Goal: Task Accomplishment & Management: Use online tool/utility

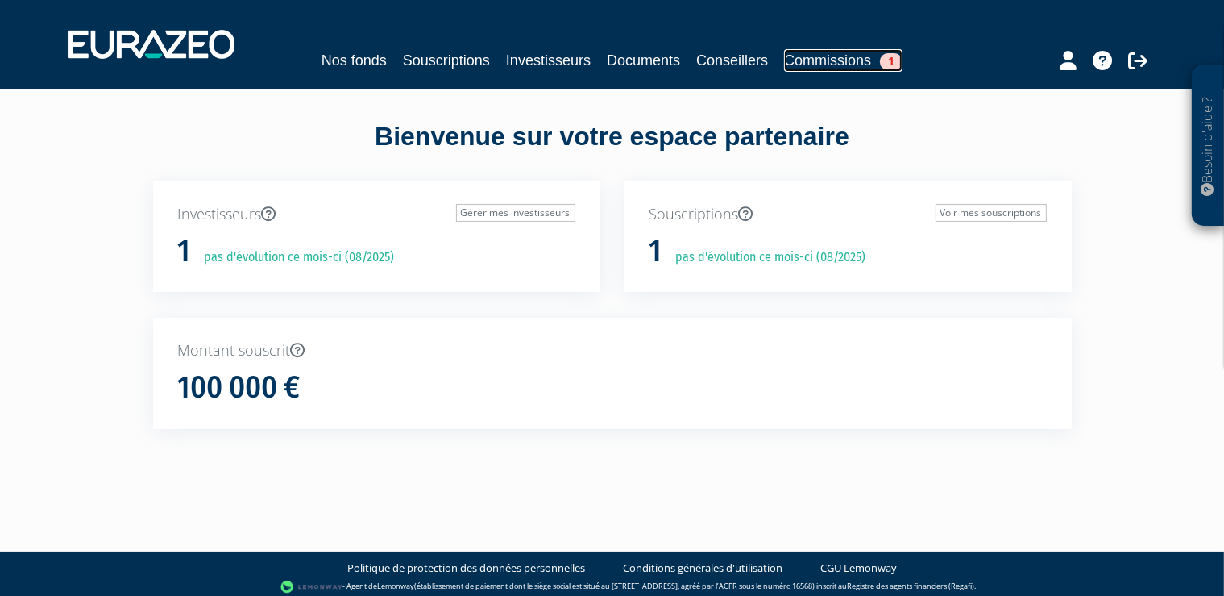
click at [891, 58] on span "1" at bounding box center [891, 61] width 23 height 17
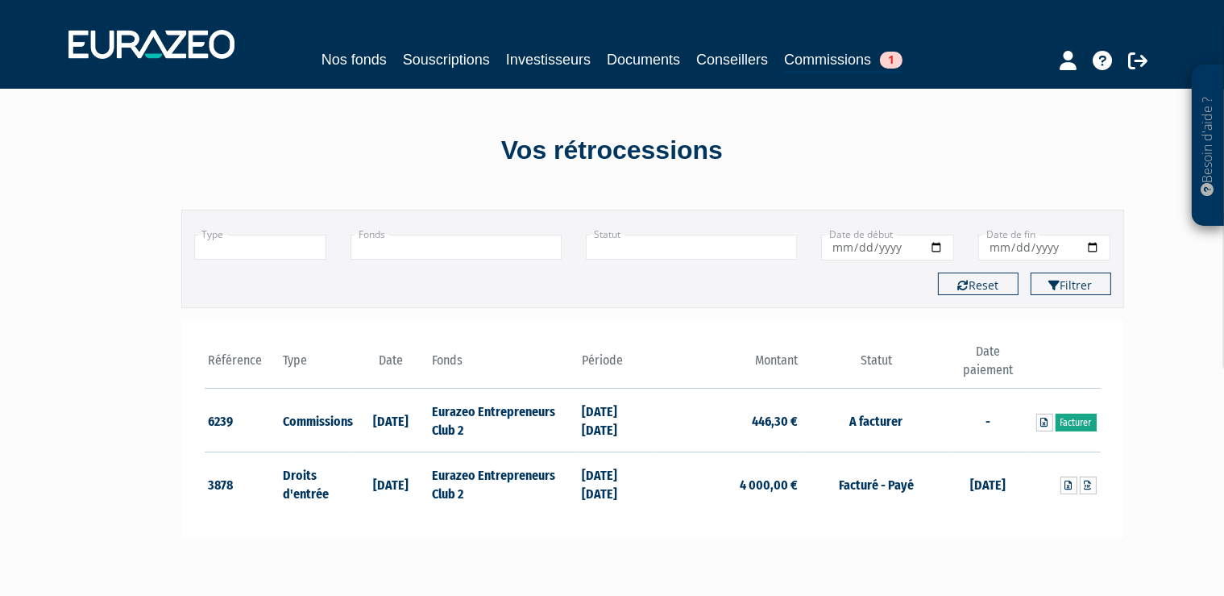
click at [1075, 421] on link "Facturer" at bounding box center [1076, 422] width 41 height 18
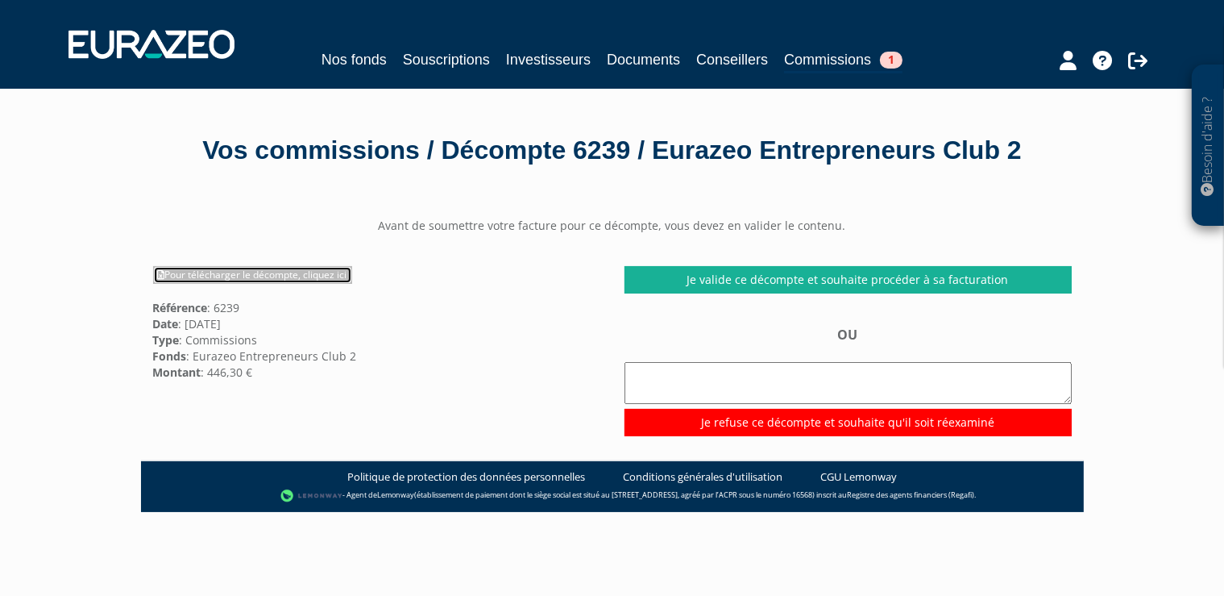
click at [295, 284] on link "Pour télécharger le décompte, cliquez ici" at bounding box center [252, 275] width 199 height 18
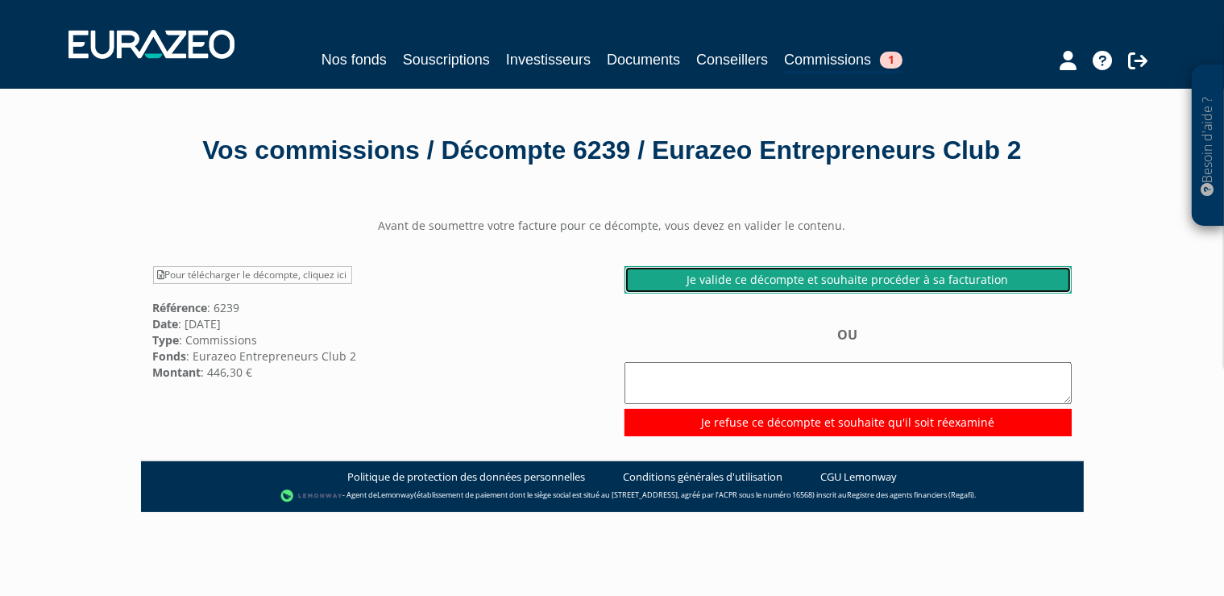
click at [906, 293] on link "Je valide ce décompte et souhaite procéder à sa facturation" at bounding box center [848, 279] width 447 height 27
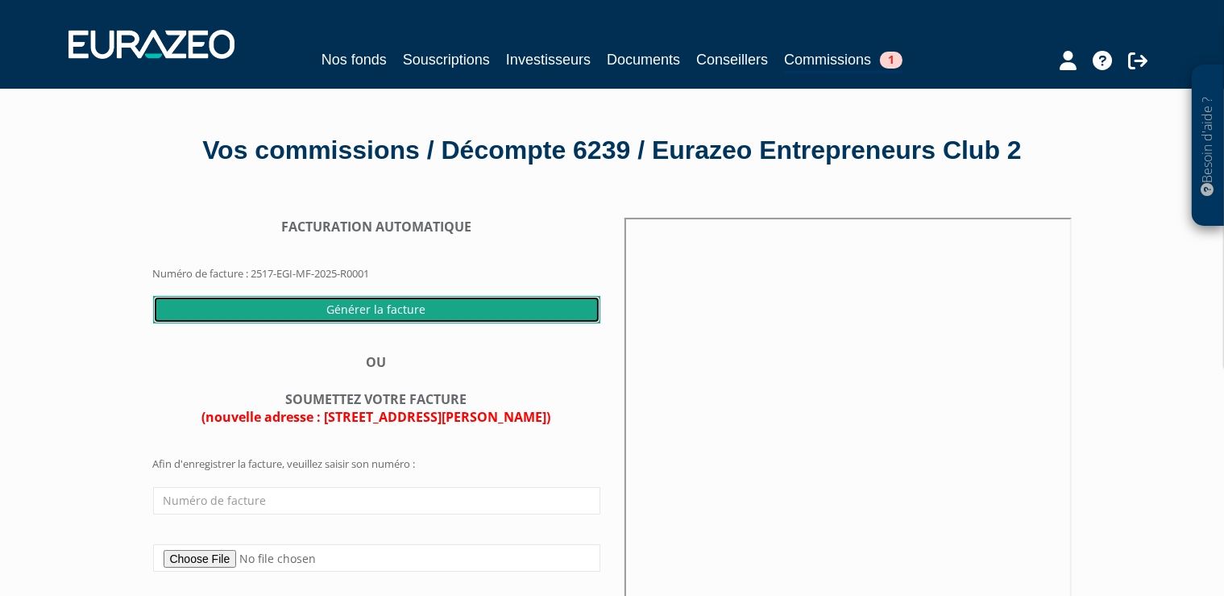
click at [395, 323] on input "Générer la facture" at bounding box center [376, 309] width 447 height 27
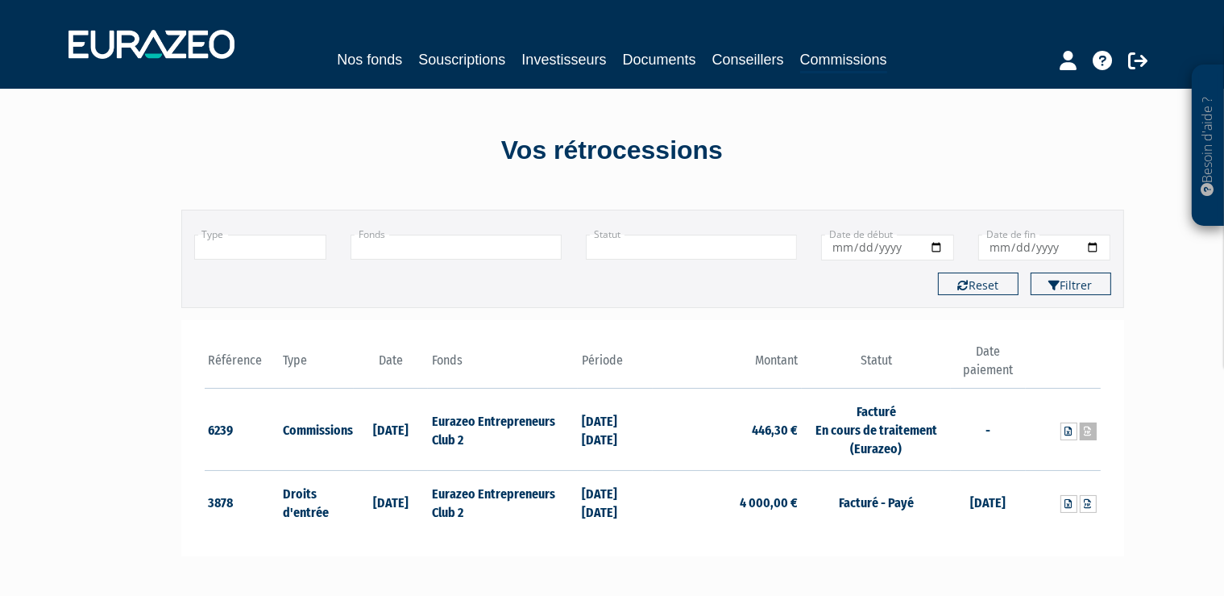
click at [1085, 434] on icon at bounding box center [1088, 431] width 7 height 10
